Goal: Task Accomplishment & Management: Complete application form

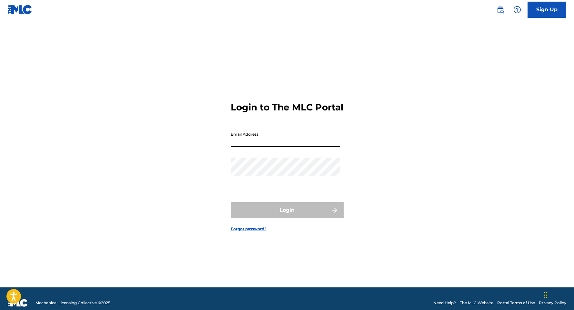
paste input "[EMAIL_ADDRESS][DOMAIN_NAME]"
type input "[EMAIL_ADDRESS][DOMAIN_NAME]"
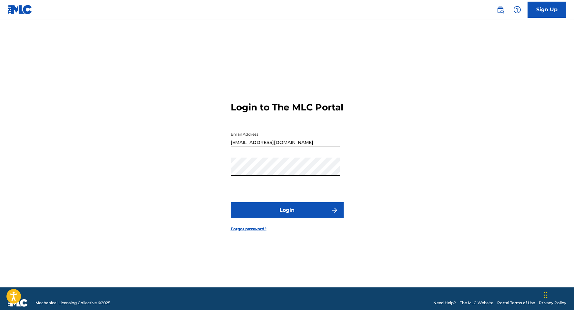
click at [317, 210] on button "Login" at bounding box center [287, 210] width 113 height 16
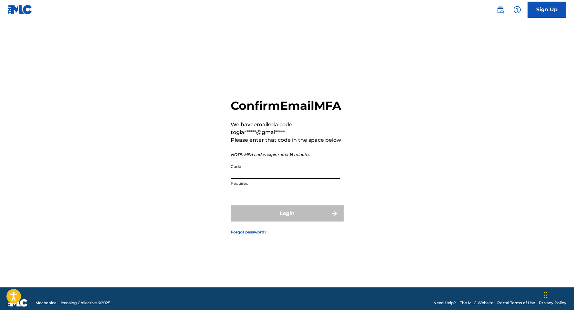
click at [327, 179] on input "Code" at bounding box center [285, 170] width 109 height 18
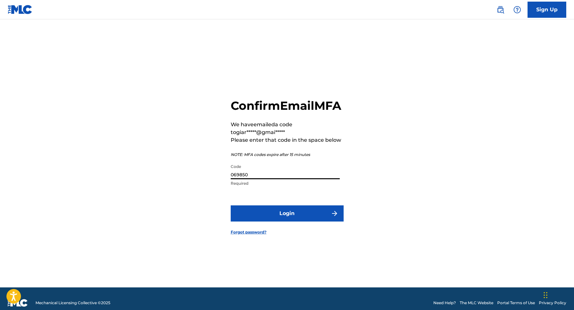
type input "069850"
click at [313, 231] on form "Confirm Email MFA We have emailed a code to giar*****@gmai***** Please enter th…" at bounding box center [287, 161] width 113 height 252
click at [312, 221] on button "Login" at bounding box center [287, 213] width 113 height 16
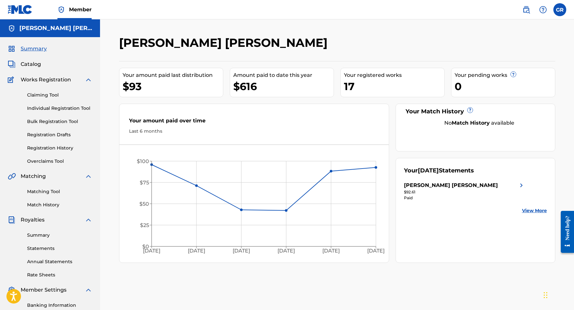
click at [33, 62] on span "Catalog" at bounding box center [31, 64] width 20 height 8
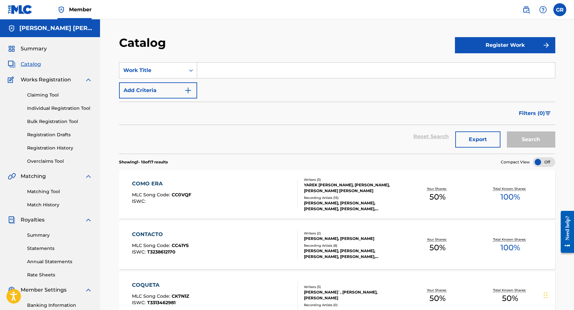
click at [528, 41] on button "Register Work" at bounding box center [505, 45] width 100 height 16
click at [474, 67] on link "Individual" at bounding box center [505, 65] width 100 height 15
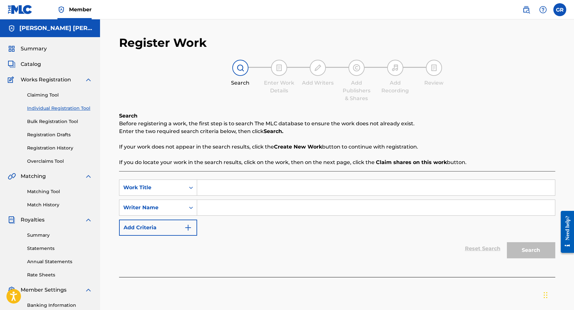
click at [247, 182] on input "Search Form" at bounding box center [376, 187] width 358 height 15
type input "Pensándote"
click at [263, 207] on input "Search Form" at bounding box center [376, 207] width 358 height 15
type input "G"
type input "[PERSON_NAME]"
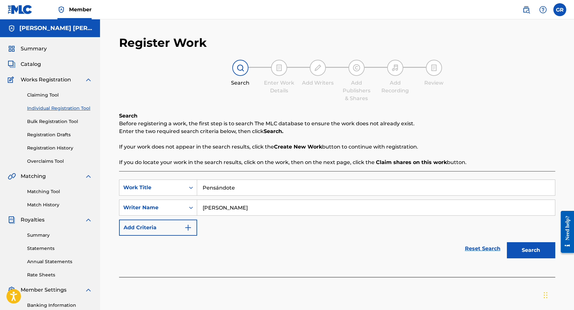
click at [530, 250] on button "Search" at bounding box center [531, 250] width 48 height 16
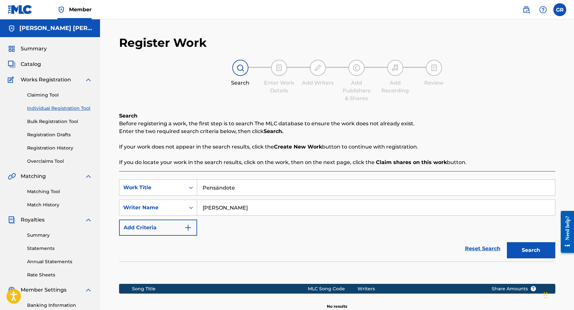
scroll to position [90, 0]
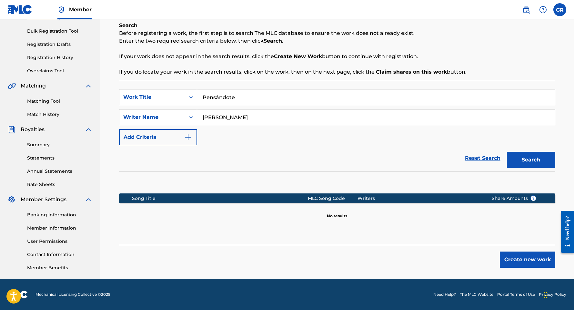
click at [512, 255] on button "Create new work" at bounding box center [526, 259] width 55 height 16
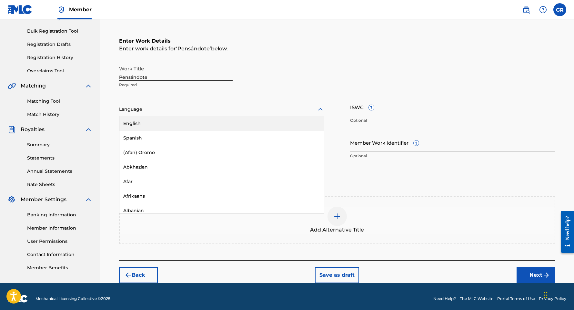
click at [204, 110] on div at bounding box center [221, 109] width 205 height 8
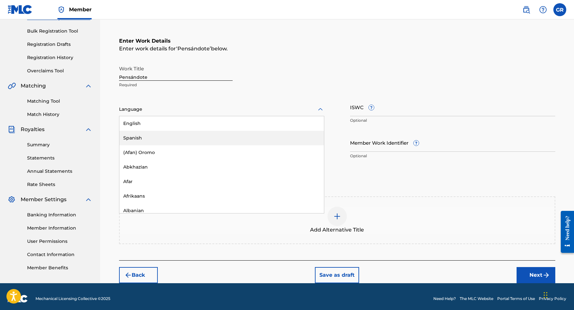
click at [187, 135] on div "Spanish" at bounding box center [221, 138] width 204 height 15
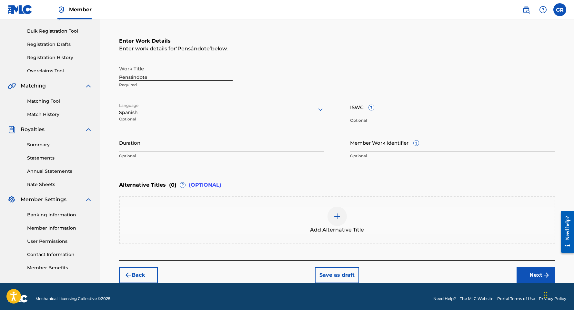
click at [224, 146] on input "Duration" at bounding box center [221, 142] width 205 height 18
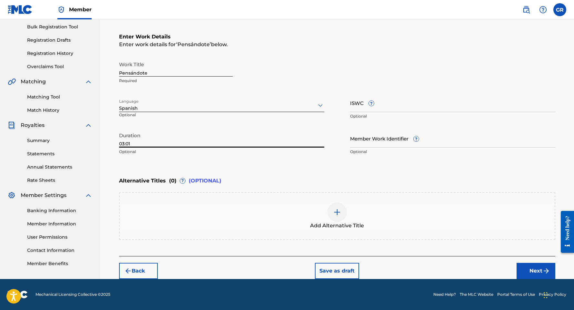
type input "03:01"
click at [524, 269] on button "Next" at bounding box center [535, 270] width 39 height 16
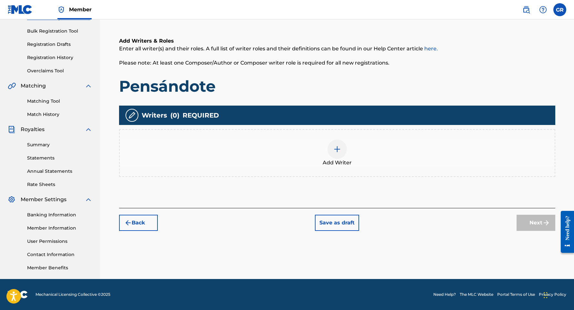
scroll to position [90, 0]
click at [306, 136] on div "Add Writer" at bounding box center [337, 153] width 436 height 48
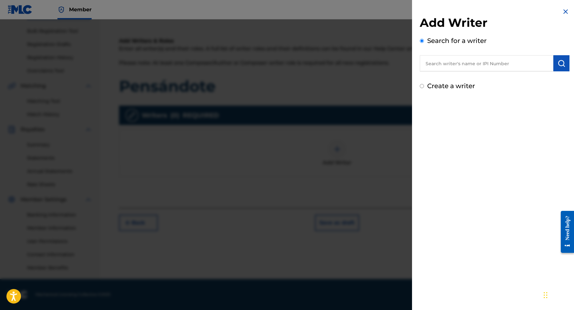
click at [442, 68] on input "text" at bounding box center [486, 63] width 133 height 16
paste input "819040551"
click at [424, 62] on input "819040551" at bounding box center [486, 63] width 133 height 16
type input "00819040551"
click at [560, 63] on img "submit" at bounding box center [561, 63] width 8 height 8
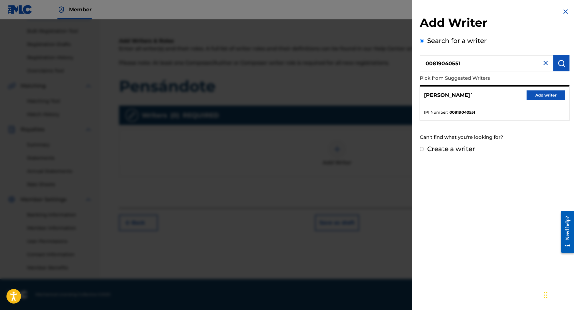
click at [542, 94] on button "Add writer" at bounding box center [545, 95] width 39 height 10
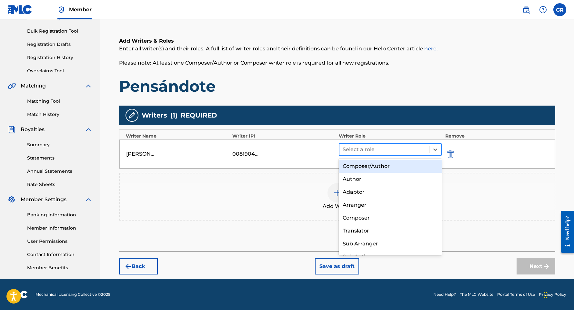
click at [372, 146] on div at bounding box center [384, 149] width 84 height 9
click at [374, 164] on div "Composer/Author" at bounding box center [390, 166] width 103 height 13
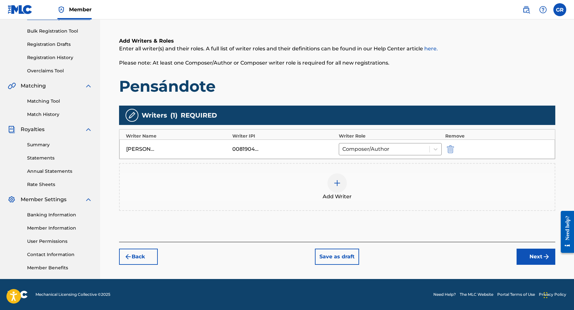
click at [335, 186] on img at bounding box center [337, 183] width 8 height 8
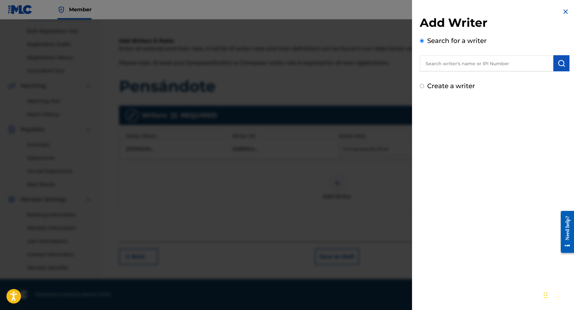
click at [490, 68] on input "text" at bounding box center [486, 63] width 133 height 16
click at [566, 64] on button "submit" at bounding box center [561, 63] width 16 height 16
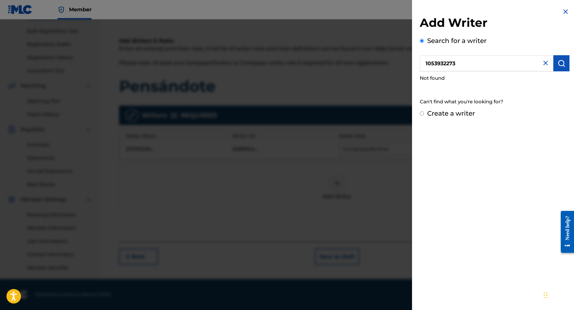
click at [426, 64] on input "1053932273" at bounding box center [486, 63] width 133 height 16
click at [463, 64] on input "001053932273" at bounding box center [486, 63] width 133 height 16
drag, startPoint x: 431, startPoint y: 64, endPoint x: 416, endPoint y: 62, distance: 15.6
click at [416, 62] on div "Add Writer Search for a writer 001053932273 Not found Can't find what you're lo…" at bounding box center [494, 63] width 165 height 126
type input "001053932273"
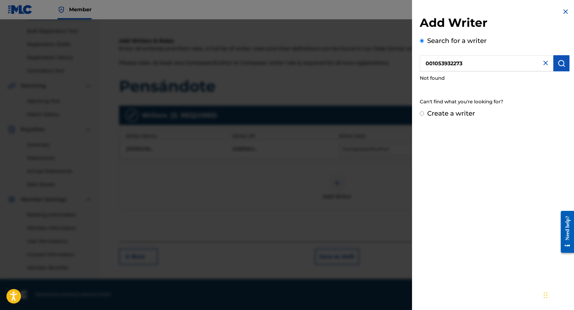
click at [426, 62] on input "001053932273" at bounding box center [486, 63] width 133 height 16
click at [423, 114] on input "Create a writer" at bounding box center [422, 113] width 4 height 4
radio input "false"
radio input "true"
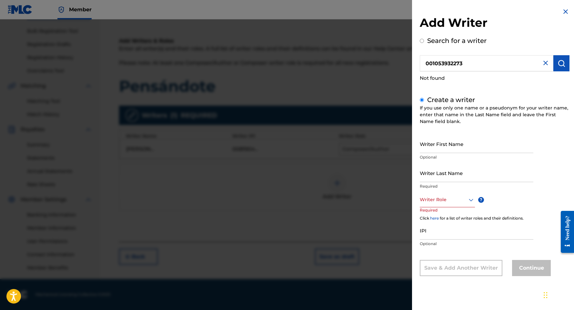
click at [447, 147] on input "Writer First Name" at bounding box center [477, 143] width 114 height 18
type input "[PERSON_NAME] [PERSON_NAME]"
click at [450, 202] on div at bounding box center [447, 199] width 55 height 8
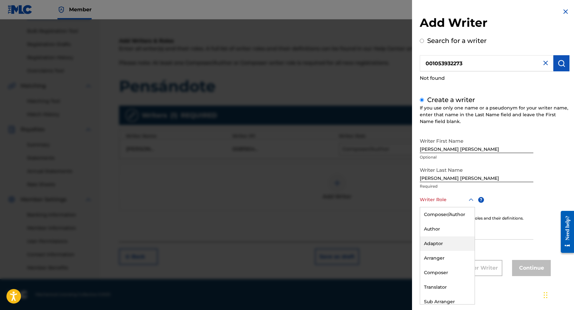
scroll to position [1, 0]
click at [444, 270] on div "Composer" at bounding box center [447, 271] width 54 height 15
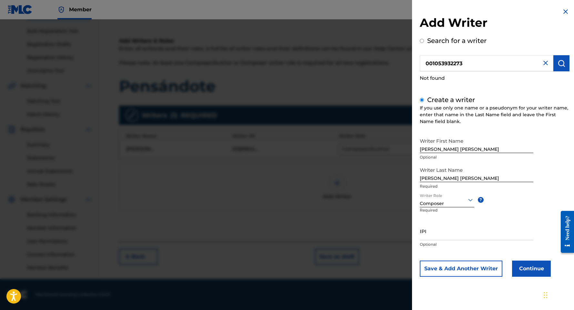
click at [446, 233] on input "IPI" at bounding box center [477, 231] width 114 height 18
paste input "001053932273"
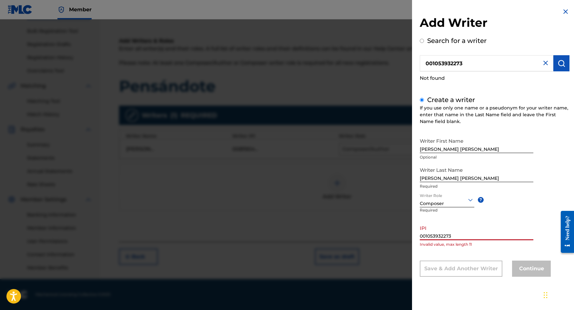
drag, startPoint x: 426, startPoint y: 236, endPoint x: 418, endPoint y: 234, distance: 8.6
click at [418, 234] on div "Add Writer Search for a writer 001053932273 Not found Create a writer If you us…" at bounding box center [494, 147] width 165 height 294
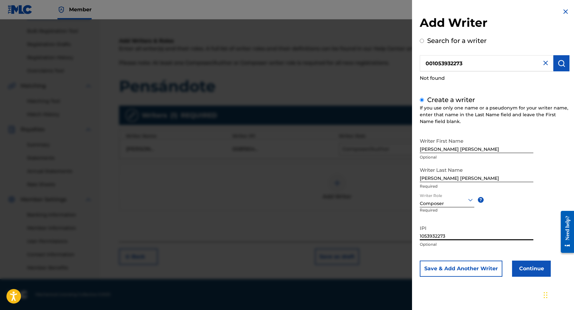
type input "1053932273"
click at [541, 265] on button "Continue" at bounding box center [531, 268] width 39 height 16
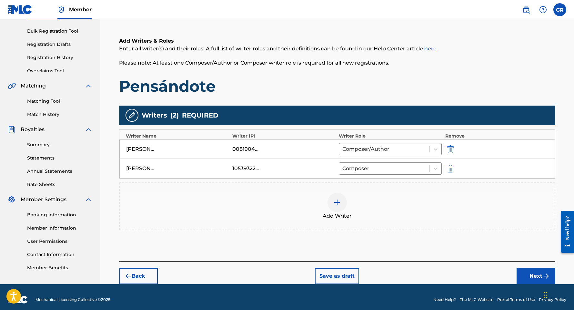
click at [335, 199] on img at bounding box center [337, 202] width 8 height 8
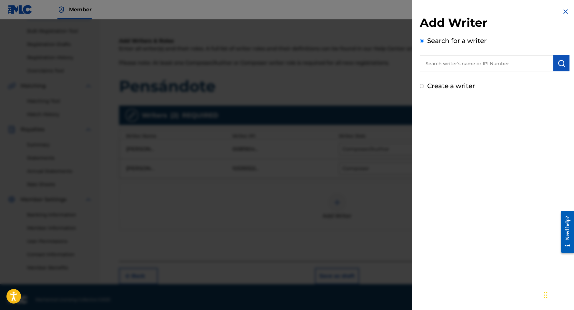
click at [459, 61] on input "text" at bounding box center [486, 63] width 133 height 16
click at [442, 85] on label "Create a writer" at bounding box center [451, 86] width 48 height 8
radio input "true"
click at [424, 85] on input "Create a writer" at bounding box center [422, 86] width 4 height 4
radio input "false"
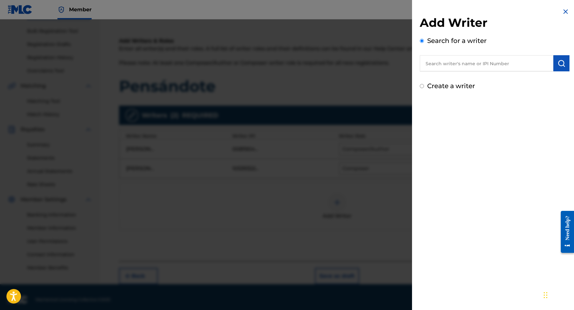
radio input "true"
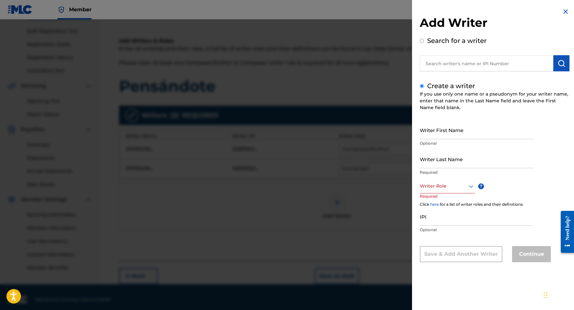
click at [460, 133] on input "Writer First Name" at bounding box center [477, 130] width 114 height 18
type input "[PERSON_NAME]"
click at [439, 183] on div at bounding box center [447, 186] width 55 height 8
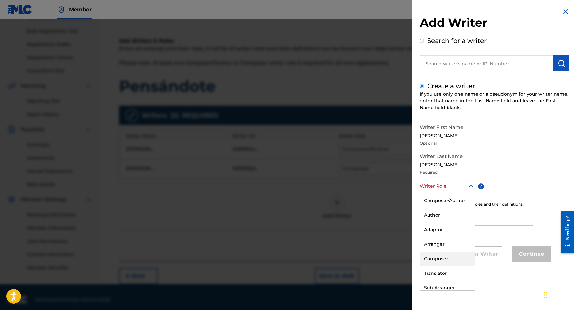
click at [438, 256] on div "Composer" at bounding box center [447, 258] width 54 height 15
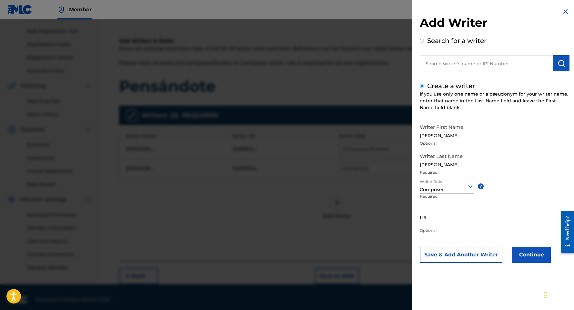
click at [440, 221] on input "IPI" at bounding box center [477, 217] width 114 height 18
type input "1059565824"
click at [535, 252] on button "Continue" at bounding box center [531, 254] width 39 height 16
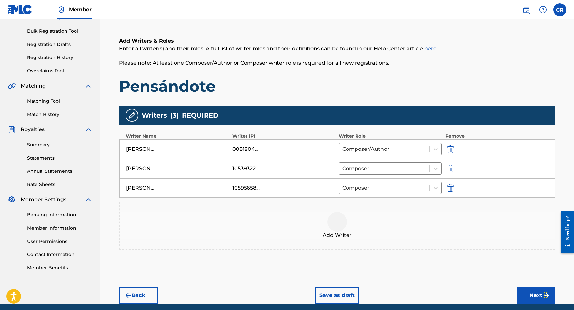
click at [384, 231] on div "Add Writer" at bounding box center [337, 225] width 435 height 27
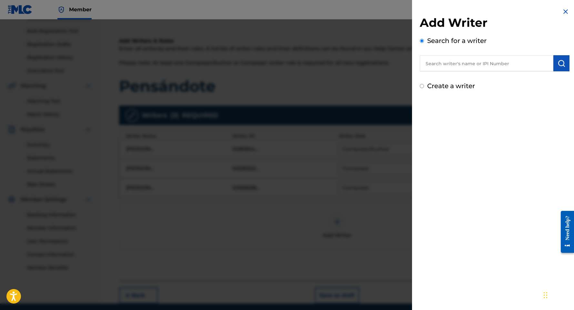
click at [430, 88] on label "Create a writer" at bounding box center [451, 86] width 48 height 8
radio input "true"
click at [424, 88] on input "Create a writer" at bounding box center [422, 86] width 4 height 4
radio input "false"
radio input "true"
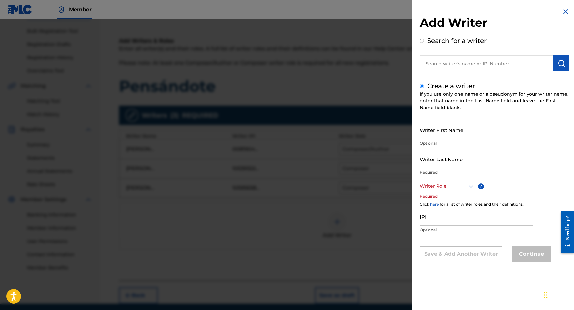
click at [472, 135] on input "Writer First Name" at bounding box center [477, 130] width 114 height 18
type input "[PERSON_NAME]"
click at [459, 193] on div "Writer Role ? Required" at bounding box center [454, 193] width 68 height 29
click at [459, 190] on div at bounding box center [447, 186] width 55 height 8
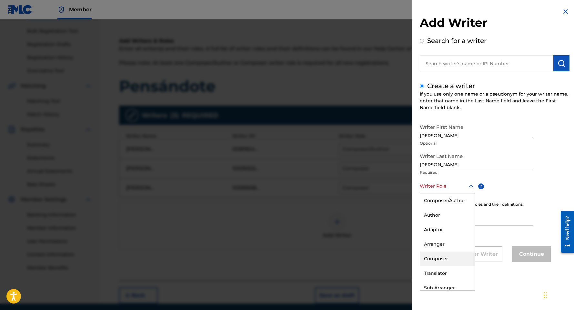
drag, startPoint x: 452, startPoint y: 260, endPoint x: 456, endPoint y: 253, distance: 7.4
click at [452, 260] on div "Composer" at bounding box center [447, 258] width 54 height 15
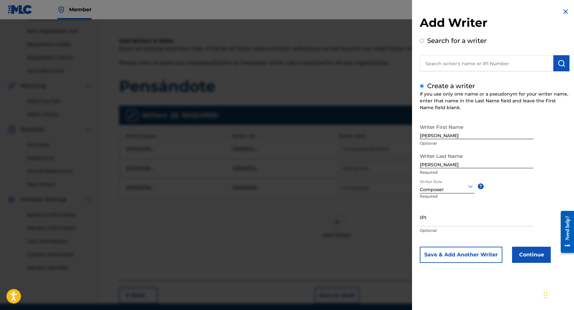
click at [460, 223] on input "IPI" at bounding box center [477, 217] width 114 height 18
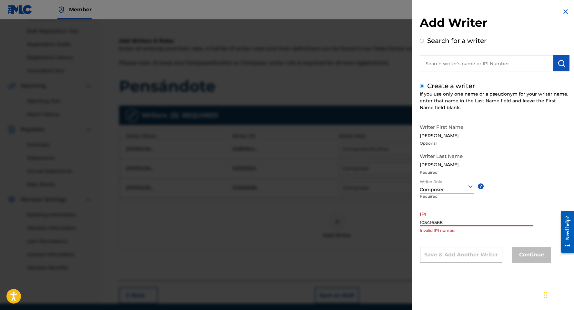
click at [437, 222] on input "105416568" at bounding box center [477, 217] width 114 height 18
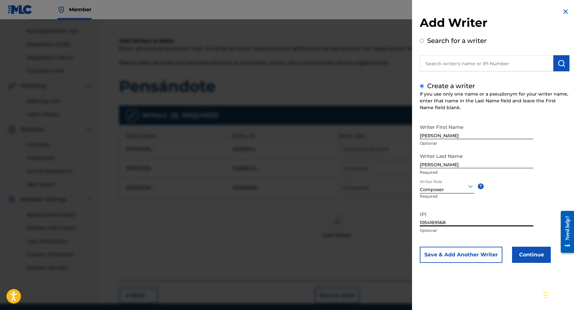
type input "1054169568"
click at [523, 251] on button "Continue" at bounding box center [531, 254] width 39 height 16
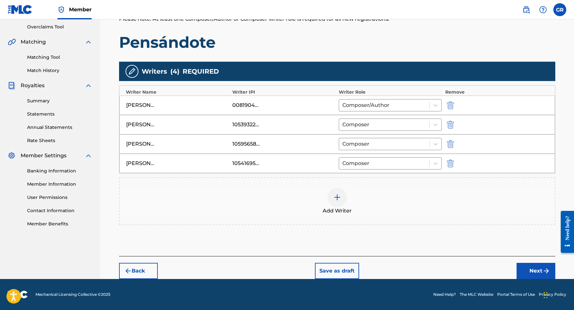
click at [530, 265] on button "Next" at bounding box center [535, 270] width 39 height 16
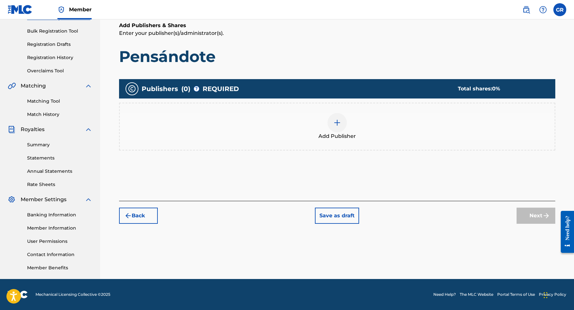
click at [341, 125] on img at bounding box center [337, 123] width 8 height 8
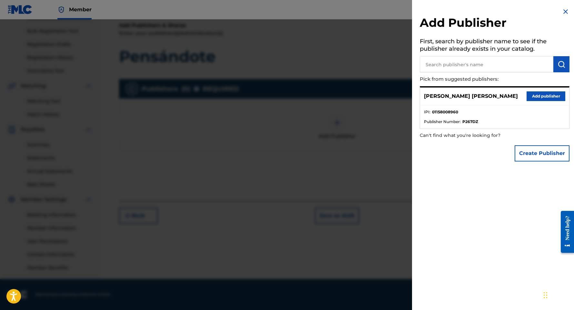
click at [532, 94] on button "Add publisher" at bounding box center [545, 96] width 39 height 10
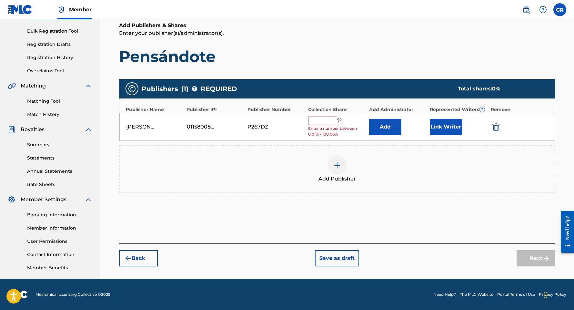
click at [333, 120] on input "text" at bounding box center [322, 120] width 29 height 8
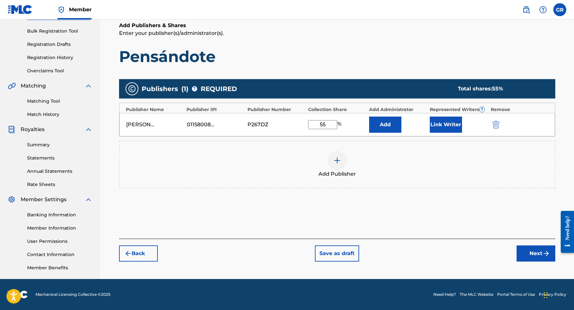
type input "55"
click at [533, 251] on button "Next" at bounding box center [535, 253] width 39 height 16
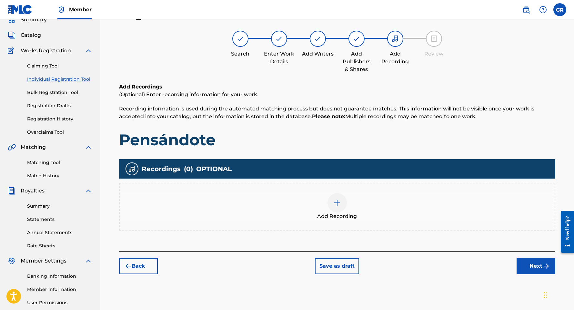
click at [383, 206] on div "Add Recording" at bounding box center [337, 206] width 435 height 27
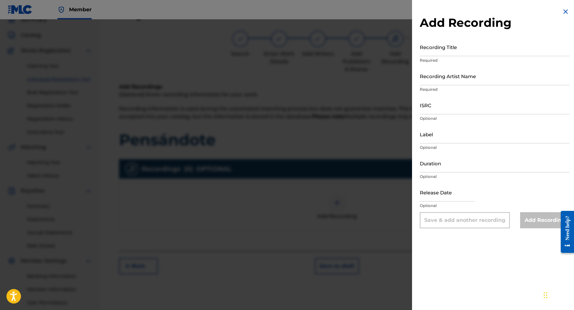
click at [437, 56] on div "Recording Title Required" at bounding box center [495, 52] width 150 height 29
click at [437, 50] on input "Recording Title" at bounding box center [495, 47] width 150 height 18
type input "Pensándote"
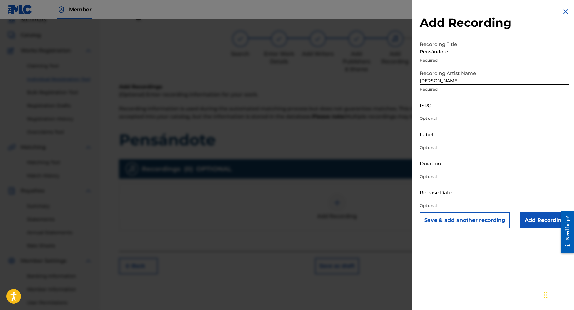
type input "[PERSON_NAME]"
paste input "TCAKA2520666"
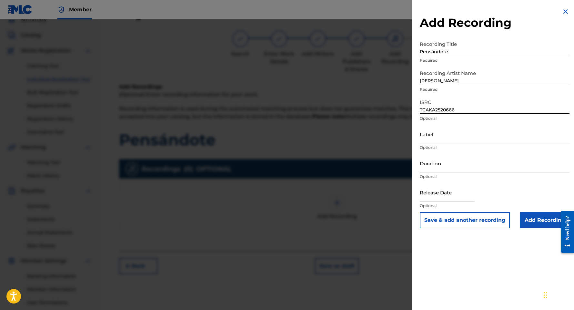
type input "TCAKA2520666"
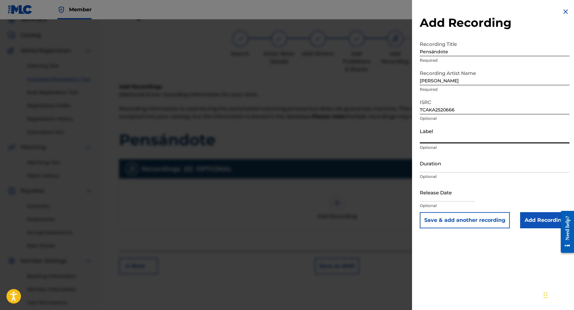
click at [467, 137] on input "Label" at bounding box center [495, 134] width 150 height 18
type input "GIAR"
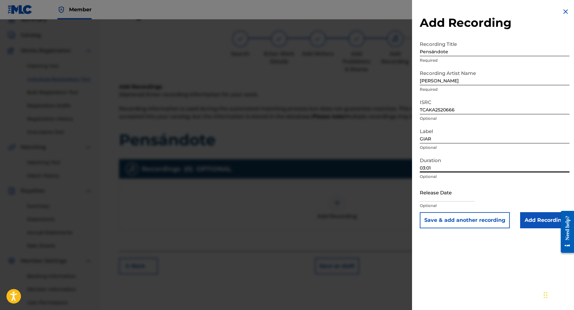
type input "03:01"
select select "7"
select select "2025"
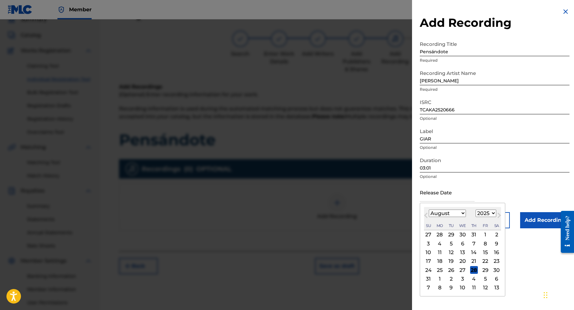
click at [494, 216] on button "Next Month" at bounding box center [499, 216] width 10 height 10
select select "8"
click at [470, 251] on div "18" at bounding box center [474, 252] width 8 height 8
type input "[DATE]"
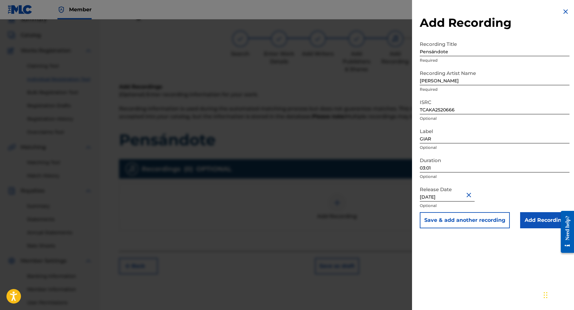
click at [546, 222] on input "Add Recording" at bounding box center [544, 220] width 49 height 16
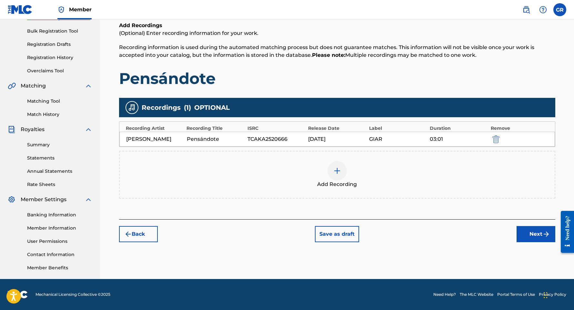
click at [528, 239] on button "Next" at bounding box center [535, 234] width 39 height 16
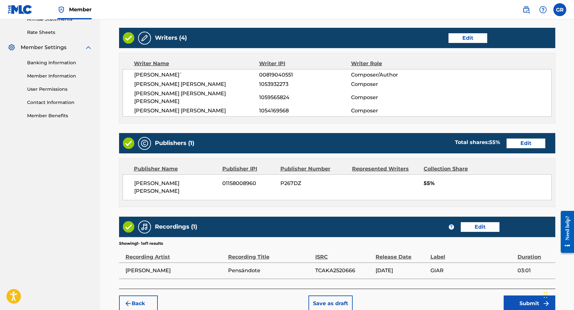
scroll to position [259, 0]
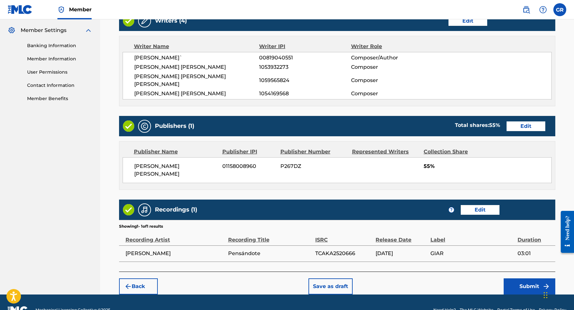
click at [529, 278] on button "Submit" at bounding box center [529, 286] width 52 height 16
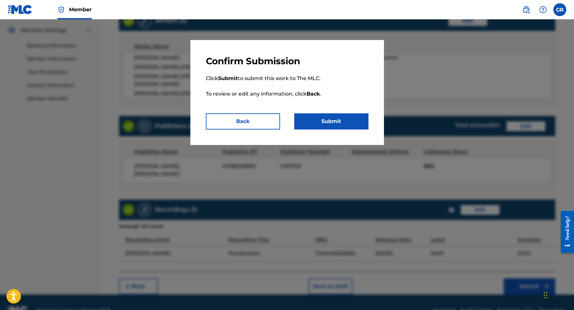
click at [350, 127] on button "Submit" at bounding box center [331, 121] width 74 height 16
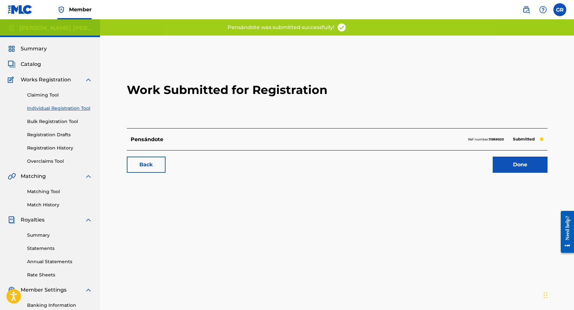
click at [524, 163] on link "Done" at bounding box center [519, 164] width 55 height 16
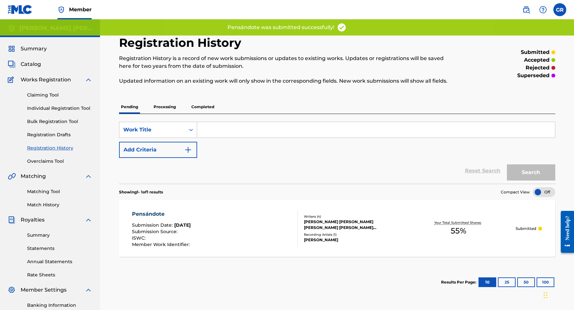
click at [561, 10] on label at bounding box center [559, 9] width 13 height 13
click at [559, 10] on input "GR [PERSON_NAME] [PERSON_NAME] [EMAIL_ADDRESS][DOMAIN_NAME] Notification Prefer…" at bounding box center [559, 10] width 0 height 0
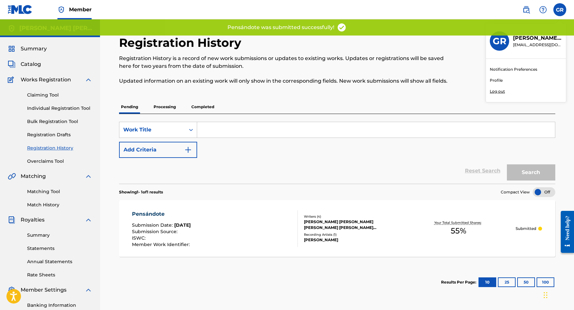
click at [499, 91] on p "Log out" at bounding box center [496, 91] width 15 height 6
click at [559, 10] on input "GR [PERSON_NAME] [PERSON_NAME] [EMAIL_ADDRESS][DOMAIN_NAME] Notification Prefer…" at bounding box center [559, 10] width 0 height 0
